Goal: Navigation & Orientation: Find specific page/section

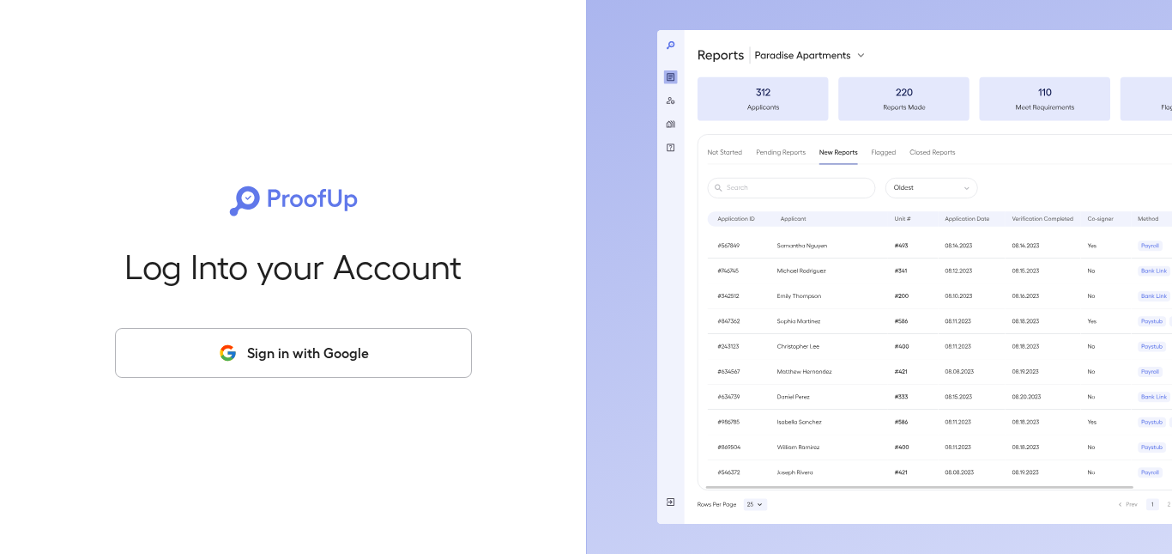
click at [238, 357] on icon "button" at bounding box center [227, 352] width 21 height 21
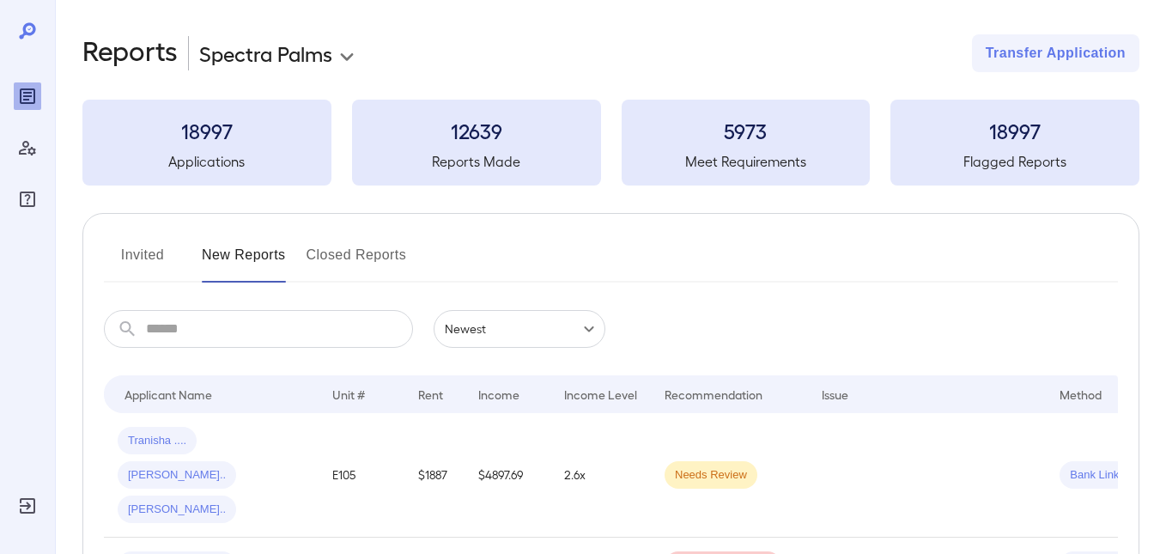
drag, startPoint x: 139, startPoint y: 259, endPoint x: 478, endPoint y: 269, distance: 339.1
click at [139, 259] on button "Invited" at bounding box center [142, 261] width 77 height 41
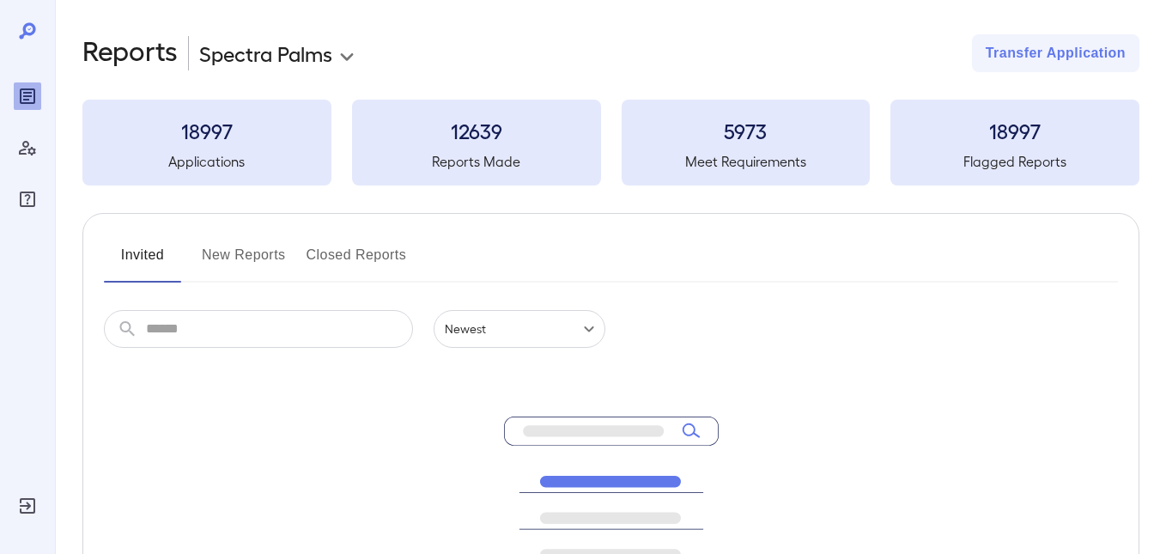
drag, startPoint x: 271, startPoint y: 257, endPoint x: 395, endPoint y: 251, distance: 123.7
click at [271, 257] on button "New Reports" at bounding box center [244, 261] width 84 height 41
